Goal: Information Seeking & Learning: Find specific fact

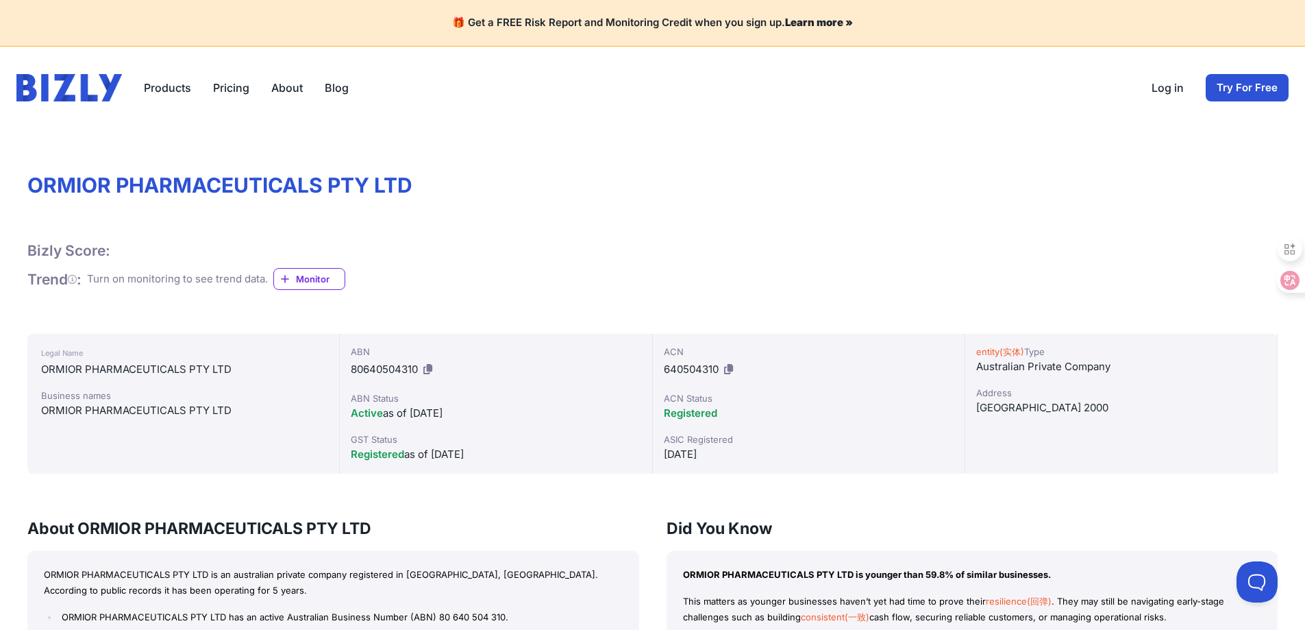
click at [541, 362] on div "ABN 80640504310" at bounding box center [496, 363] width 290 height 36
drag, startPoint x: 677, startPoint y: 453, endPoint x: 728, endPoint y: 454, distance: 51.4
click at [728, 454] on div "[DATE]" at bounding box center [809, 454] width 290 height 16
click at [728, 455] on div "[DATE]" at bounding box center [809, 454] width 290 height 16
click at [609, 401] on div "ABN Status" at bounding box center [496, 398] width 290 height 14
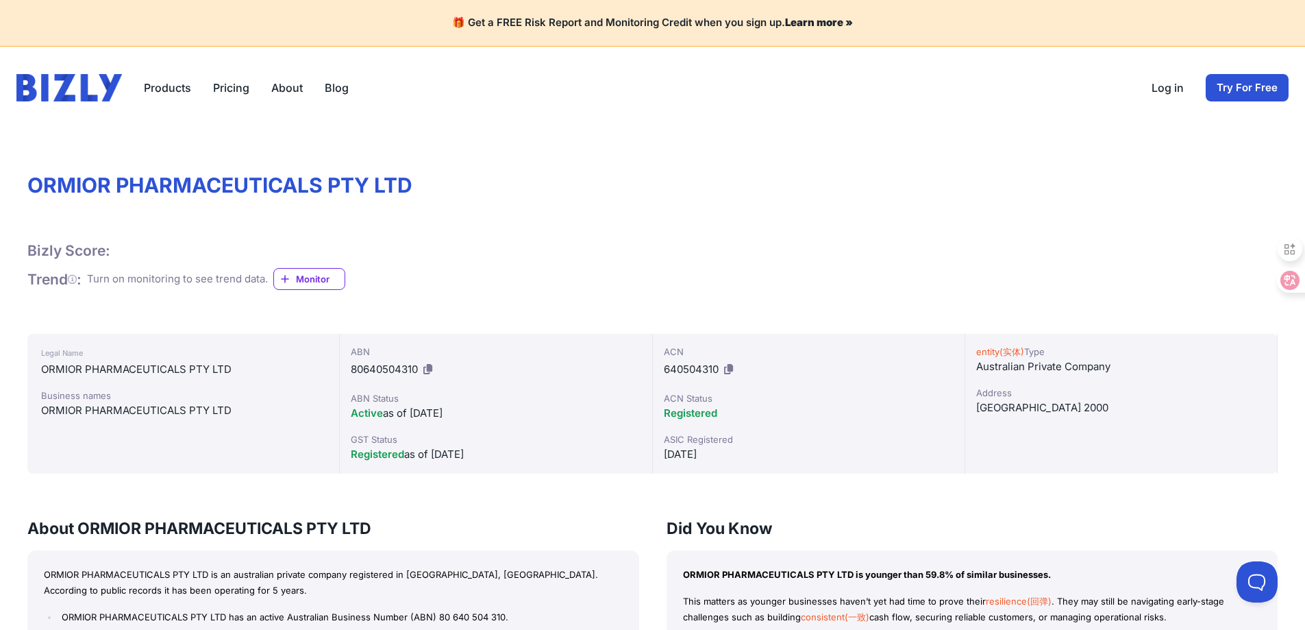
drag, startPoint x: 453, startPoint y: 417, endPoint x: 418, endPoint y: 421, distance: 35.9
click at [418, 421] on div "Active as of [DATE]" at bounding box center [496, 413] width 290 height 16
click at [484, 455] on div "Registered as of [DATE]" at bounding box center [496, 454] width 290 height 16
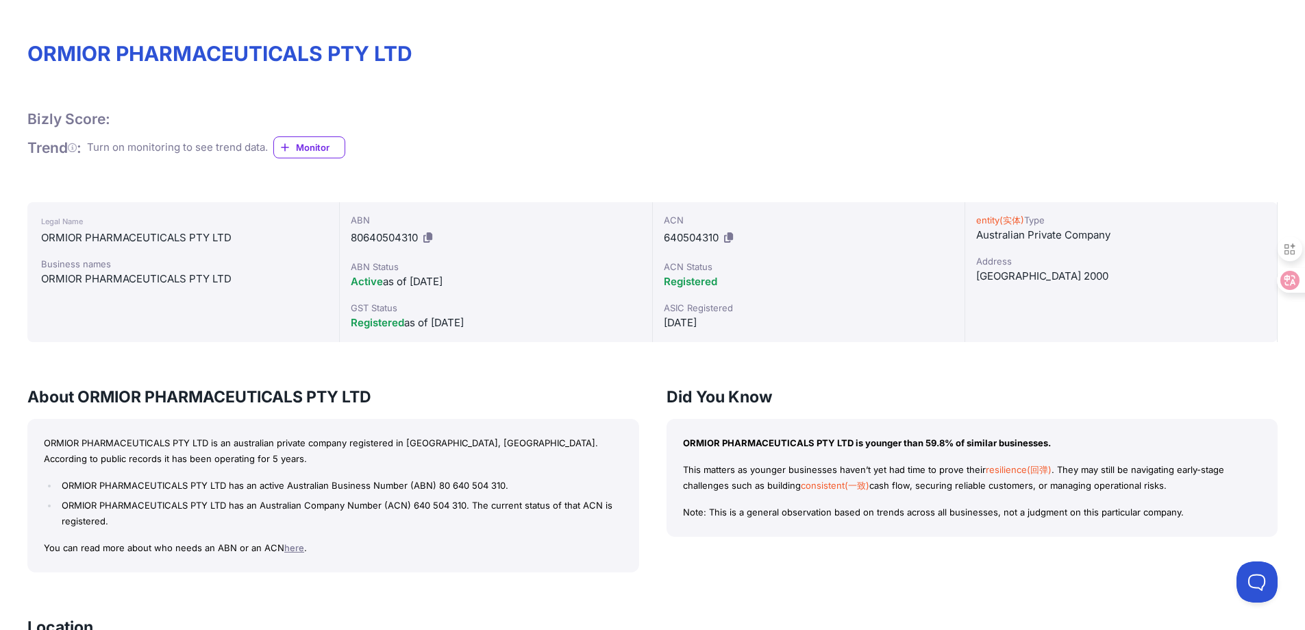
scroll to position [274, 0]
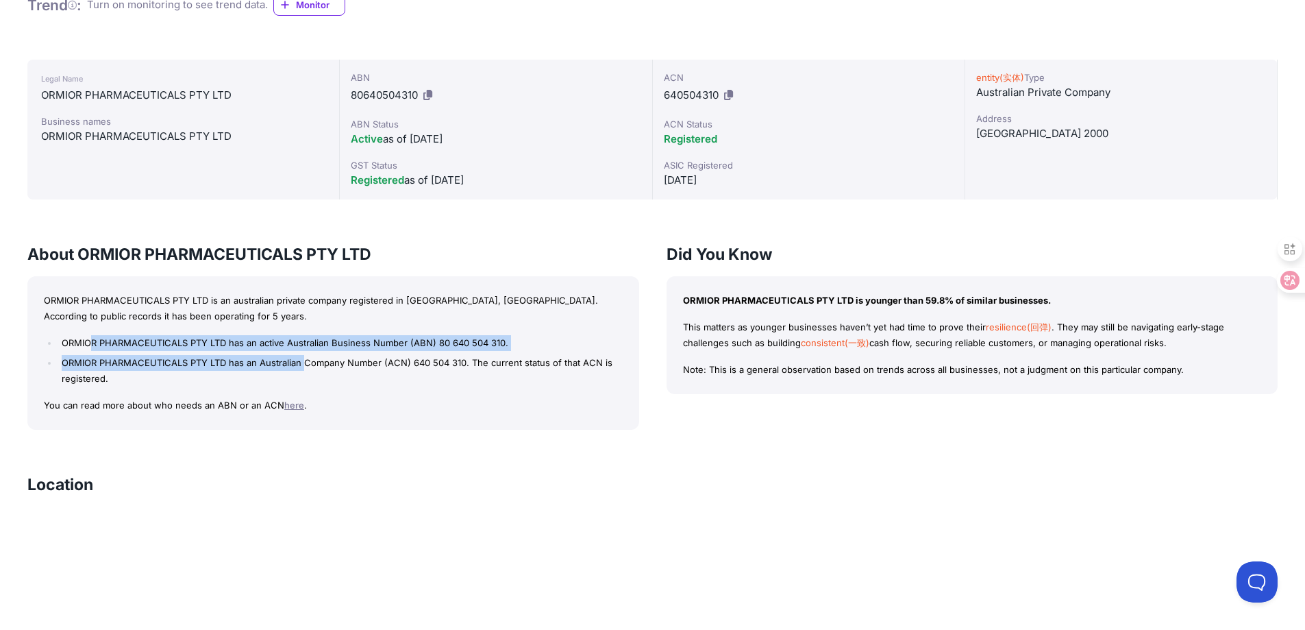
drag, startPoint x: 92, startPoint y: 343, endPoint x: 306, endPoint y: 366, distance: 215.0
click at [306, 366] on ul "ORMIOR PHARMACEUTICALS PTY LTD has an active Australian Business Number (ABN) 8…" at bounding box center [333, 360] width 579 height 51
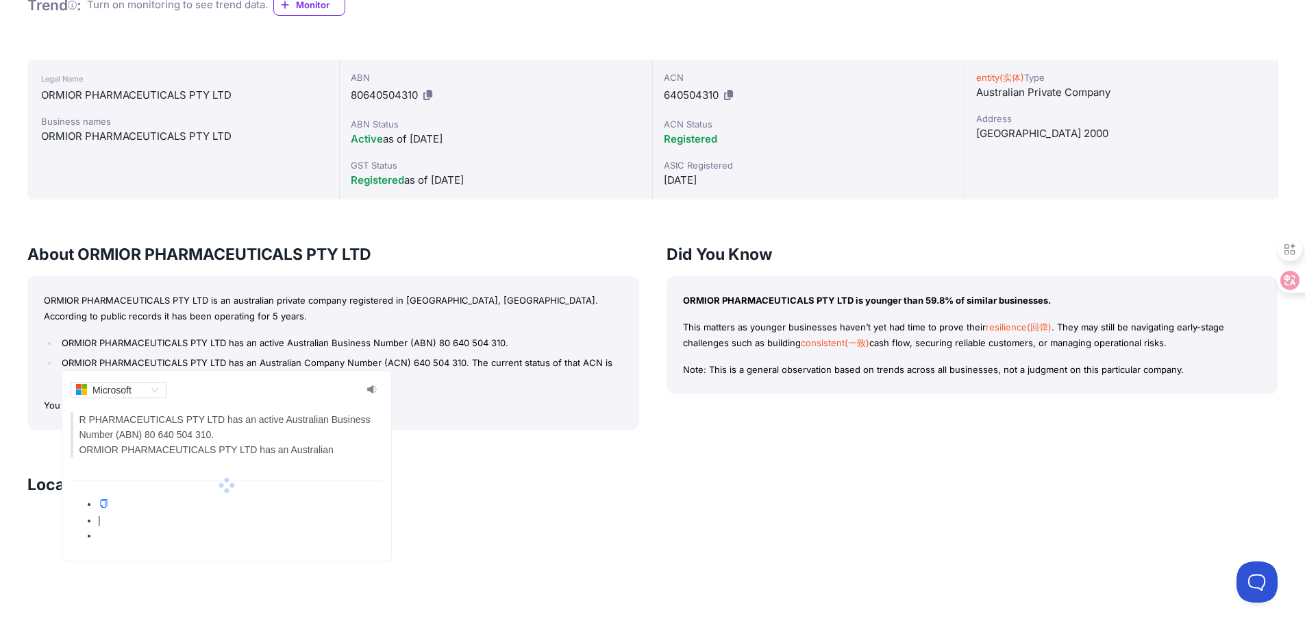
click at [454, 373] on li "ORMIOR PHARMACEUTICALS PTY LTD has an Australian Company Number (ACN) 640 504 3…" at bounding box center [340, 371] width 564 height 32
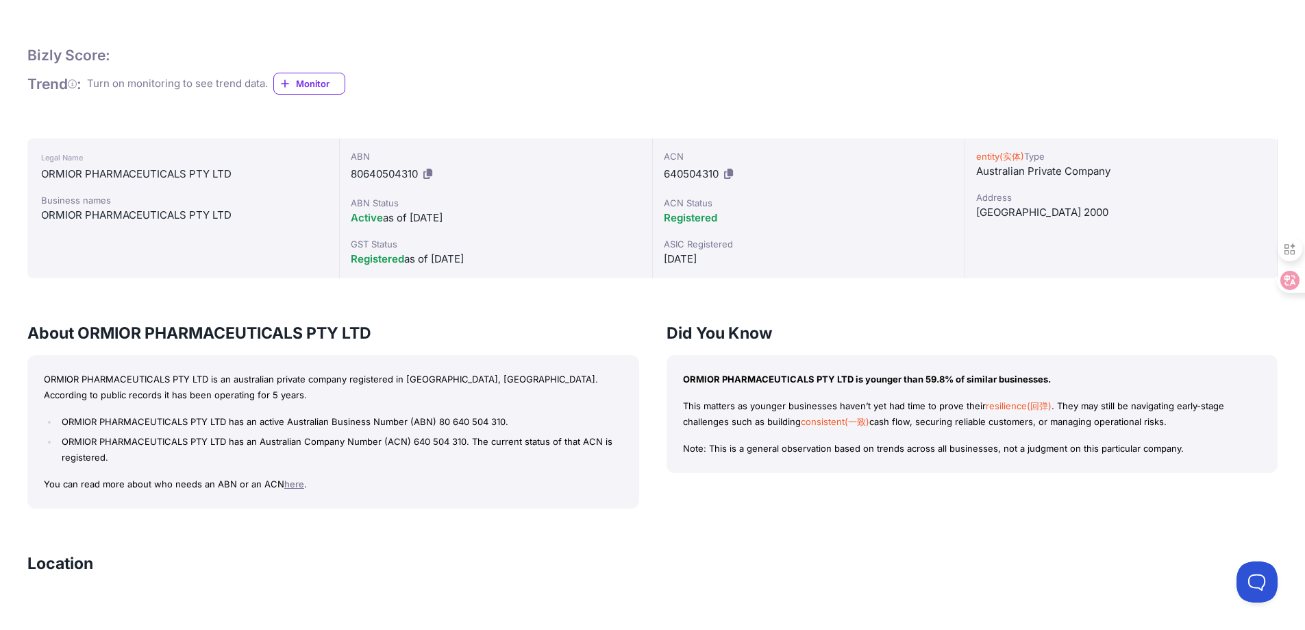
scroll to position [18, 0]
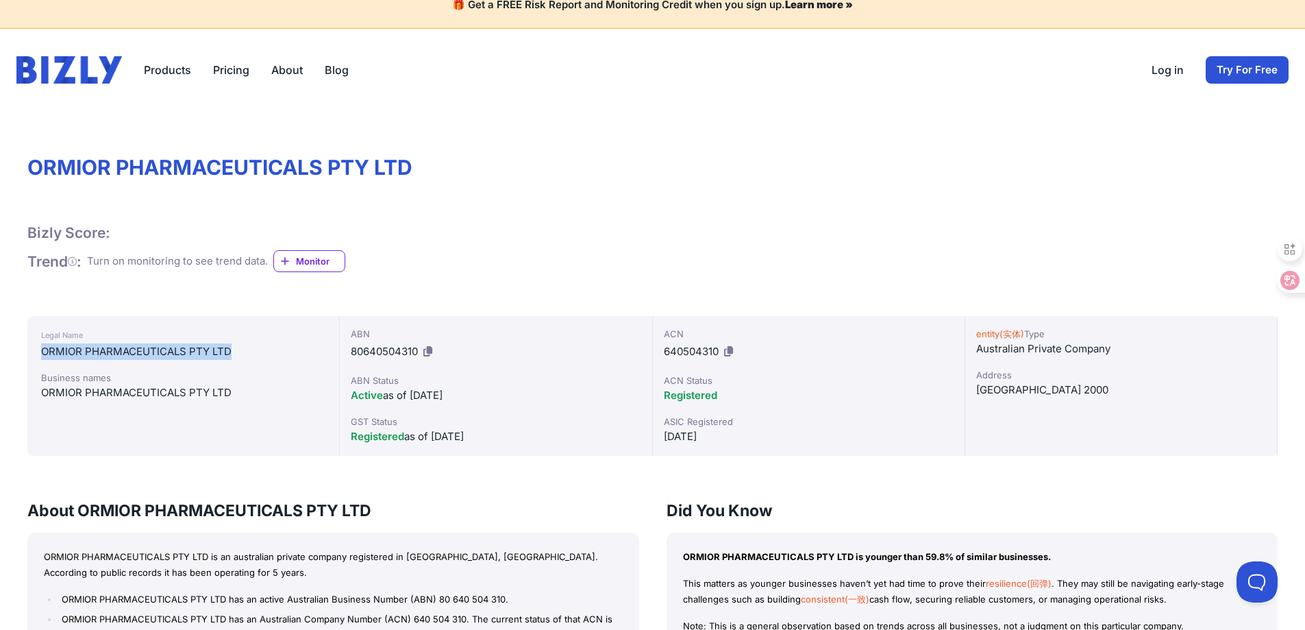
drag, startPoint x: 238, startPoint y: 351, endPoint x: 35, endPoint y: 348, distance: 203.5
click at [35, 348] on div "Legal Name ORMIOR PHARMACEUTICALS PTY LTD Business names ORMIOR PHARMACEUTICALS…" at bounding box center [183, 386] width 312 height 140
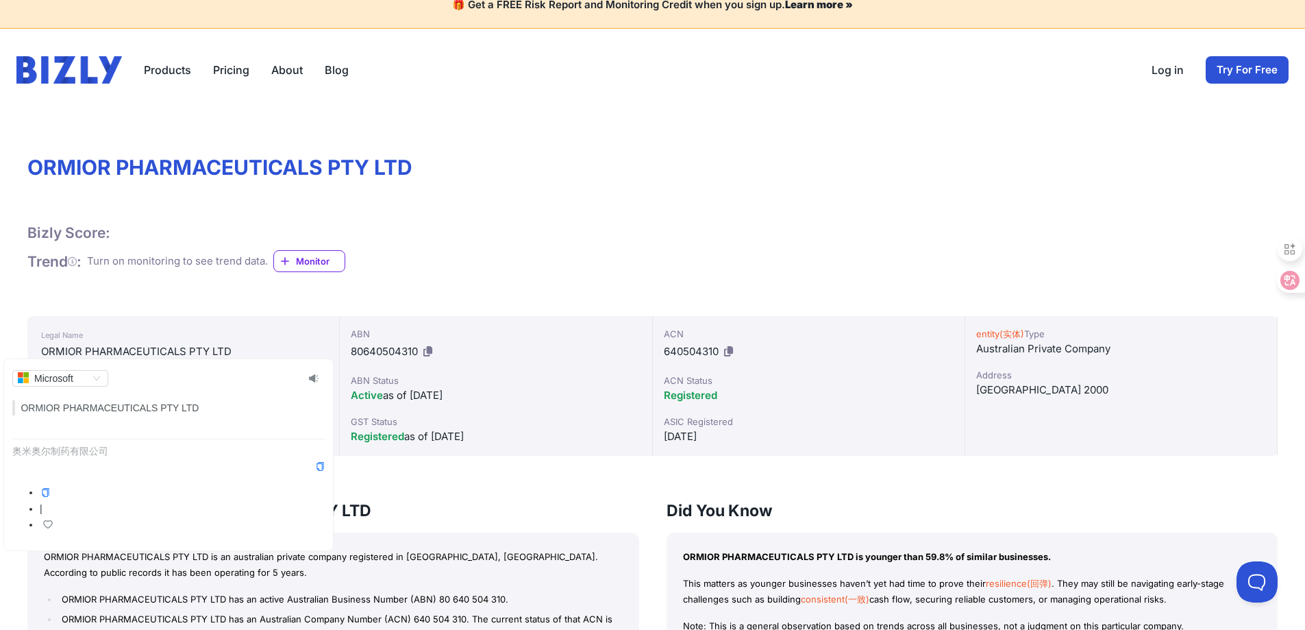
click at [259, 166] on h1 "ORMIOR PHARMACEUTICALS PTY LTD" at bounding box center [652, 167] width 1250 height 25
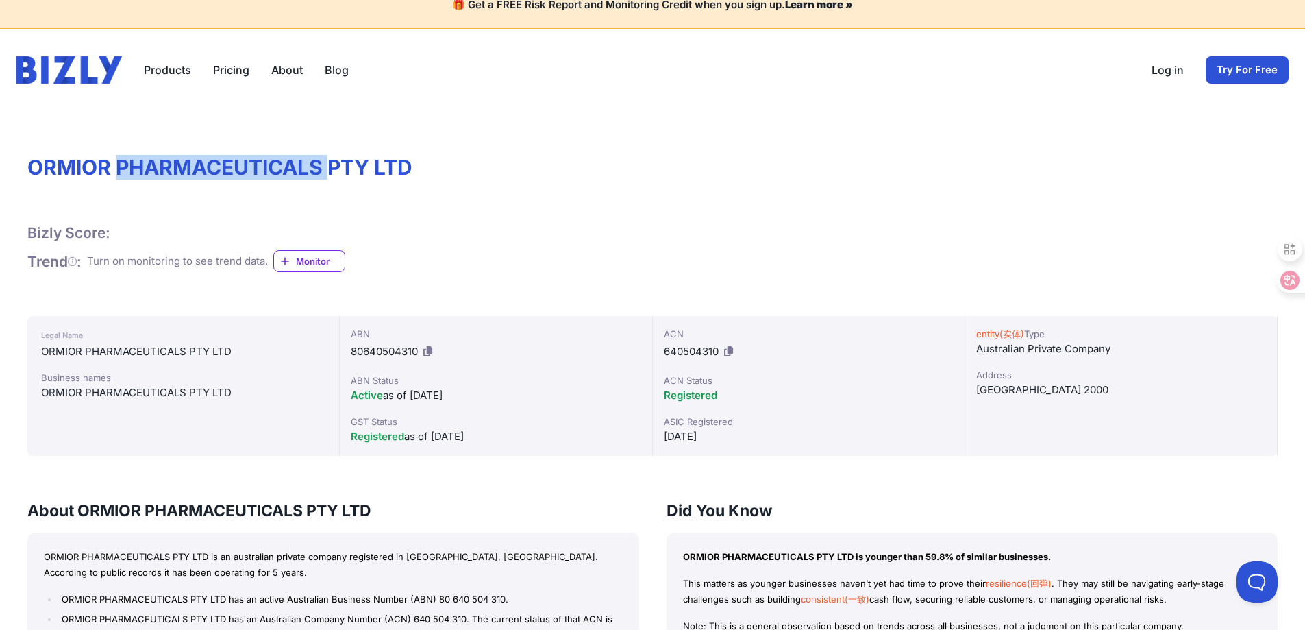
click at [259, 166] on h1 "ORMIOR PHARMACEUTICALS PTY LTD" at bounding box center [652, 167] width 1250 height 25
